Goal: Information Seeking & Learning: Learn about a topic

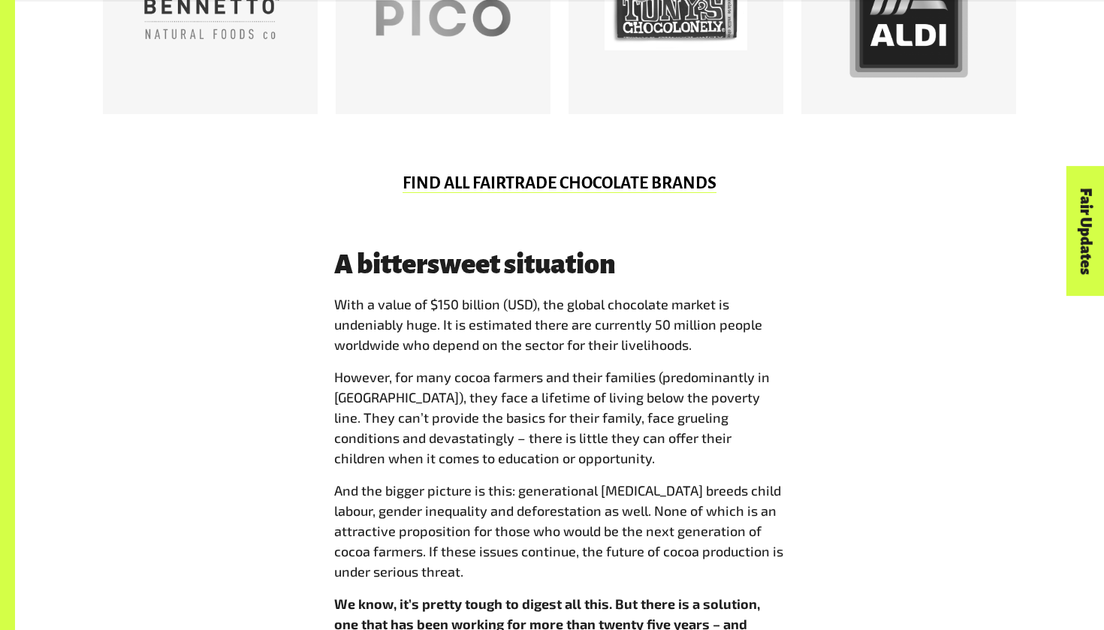
scroll to position [1056, 0]
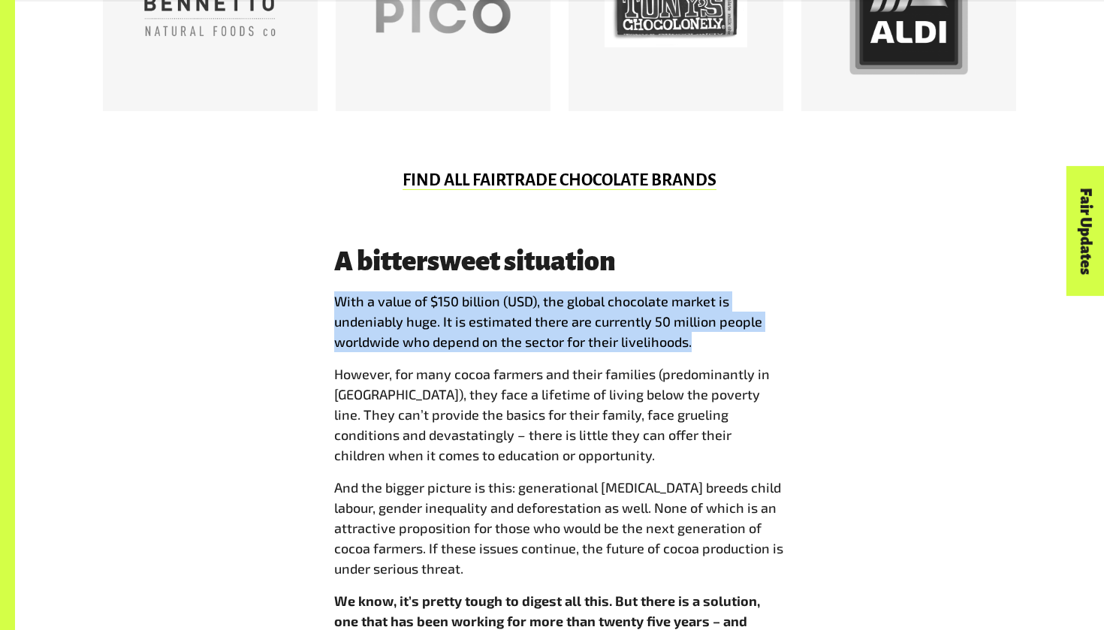
drag, startPoint x: 336, startPoint y: 299, endPoint x: 718, endPoint y: 334, distance: 383.0
click at [718, 334] on p "With a value of $150 billion (USD), the global chocolate market is undeniably h…" at bounding box center [559, 321] width 450 height 61
copy p "With a value of $150 billion (USD), the global chocolate market is undeniably h…"
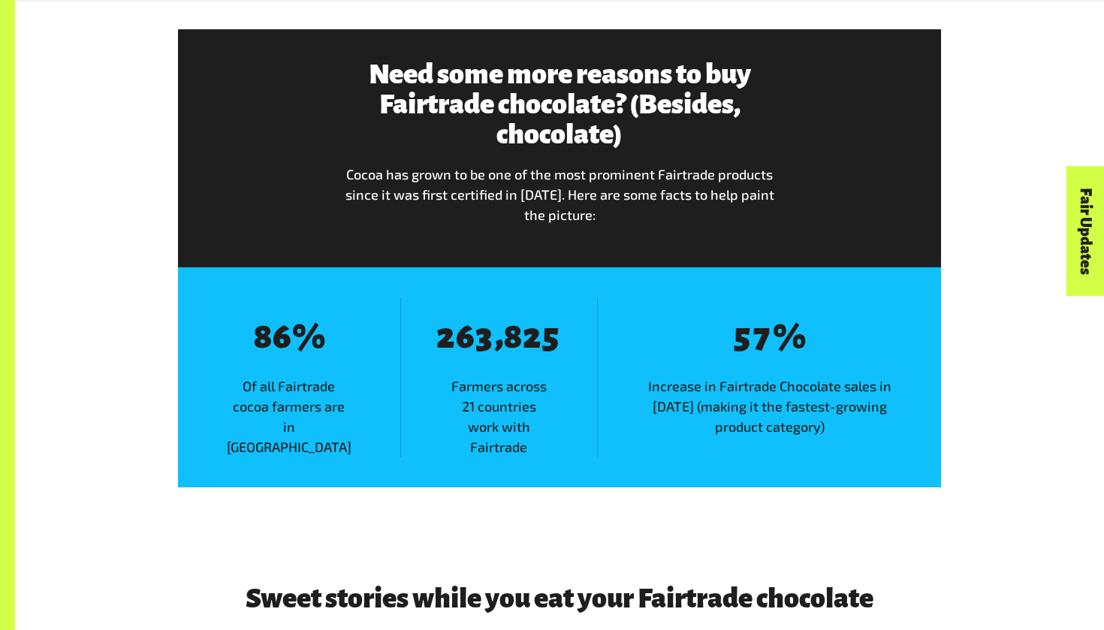
scroll to position [1788, 0]
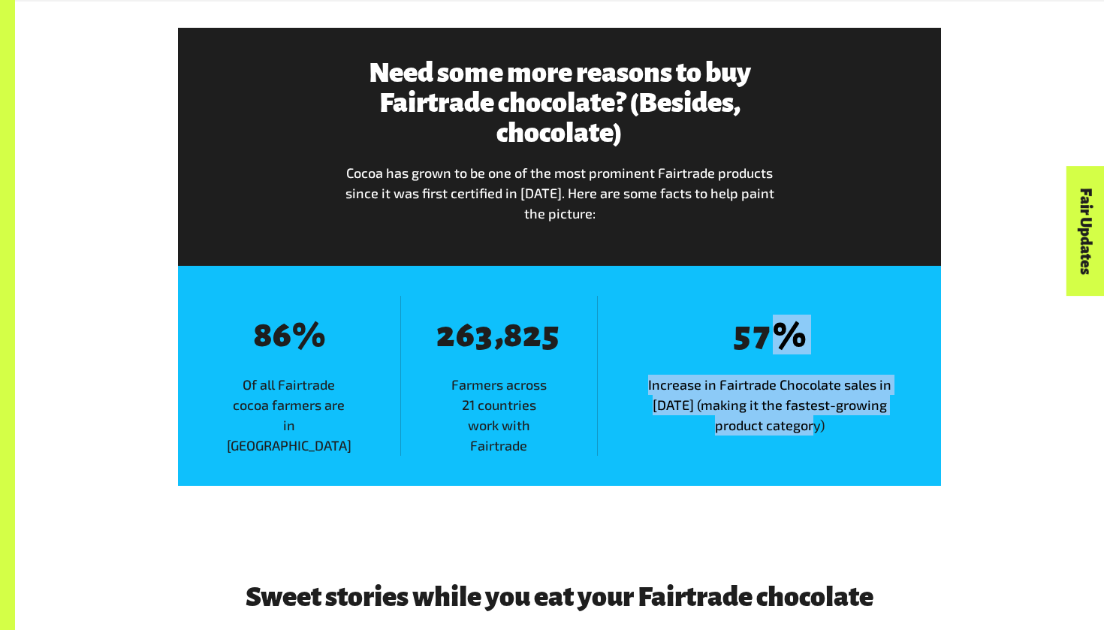
drag, startPoint x: 721, startPoint y: 345, endPoint x: 842, endPoint y: 437, distance: 152.2
click at [842, 437] on div "8 5 8 7 % Increase in Fairtrade Chocolate sales in [DATE] (making it the fastes…" at bounding box center [769, 376] width 344 height 160
drag, startPoint x: 842, startPoint y: 437, endPoint x: 736, endPoint y: 321, distance: 157.3
click at [736, 321] on div "8 5 8 7 % Increase in Fairtrade Chocolate sales in [DATE] (making it the fastes…" at bounding box center [769, 376] width 344 height 160
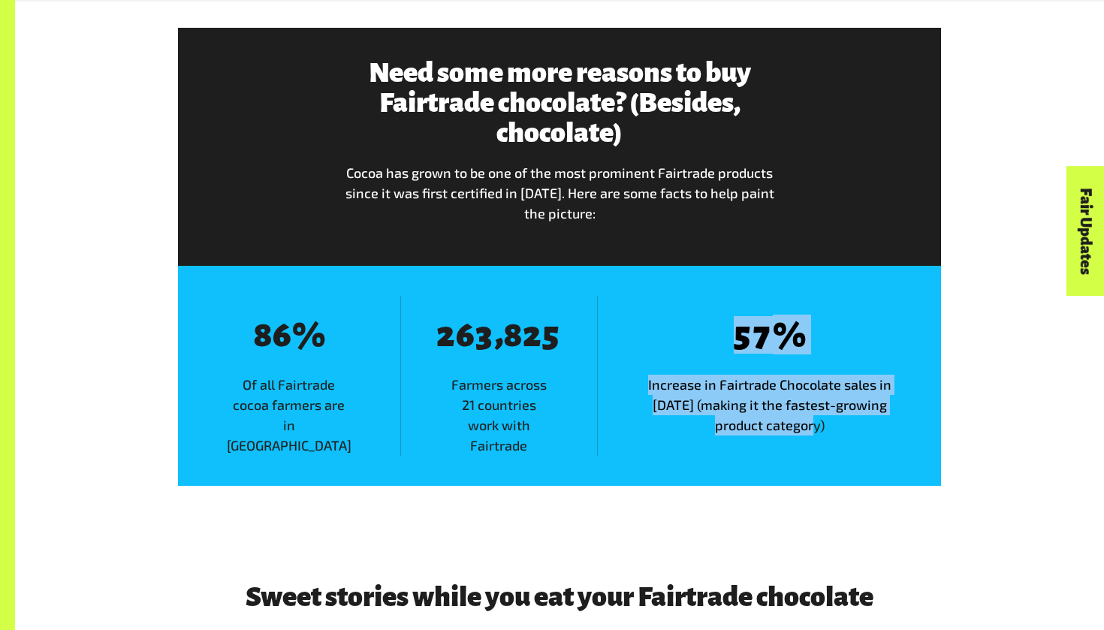
copy div "5 8 7 % Increase in Fairtrade Chocolate sales in [DATE] (making it the fastest-…"
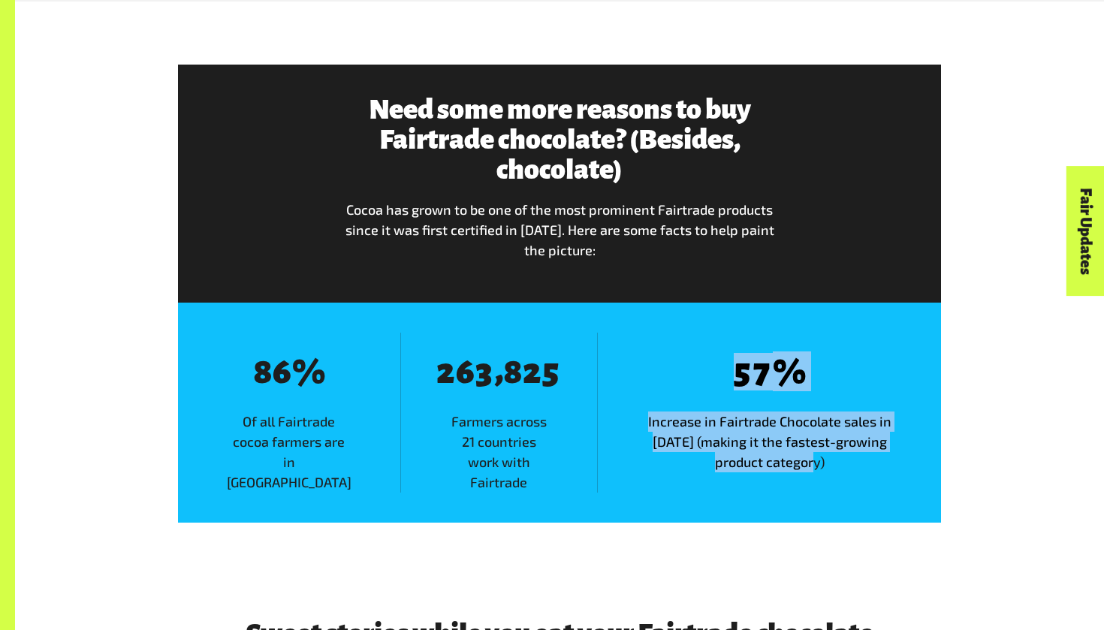
scroll to position [1752, 0]
